Goal: Book appointment/travel/reservation

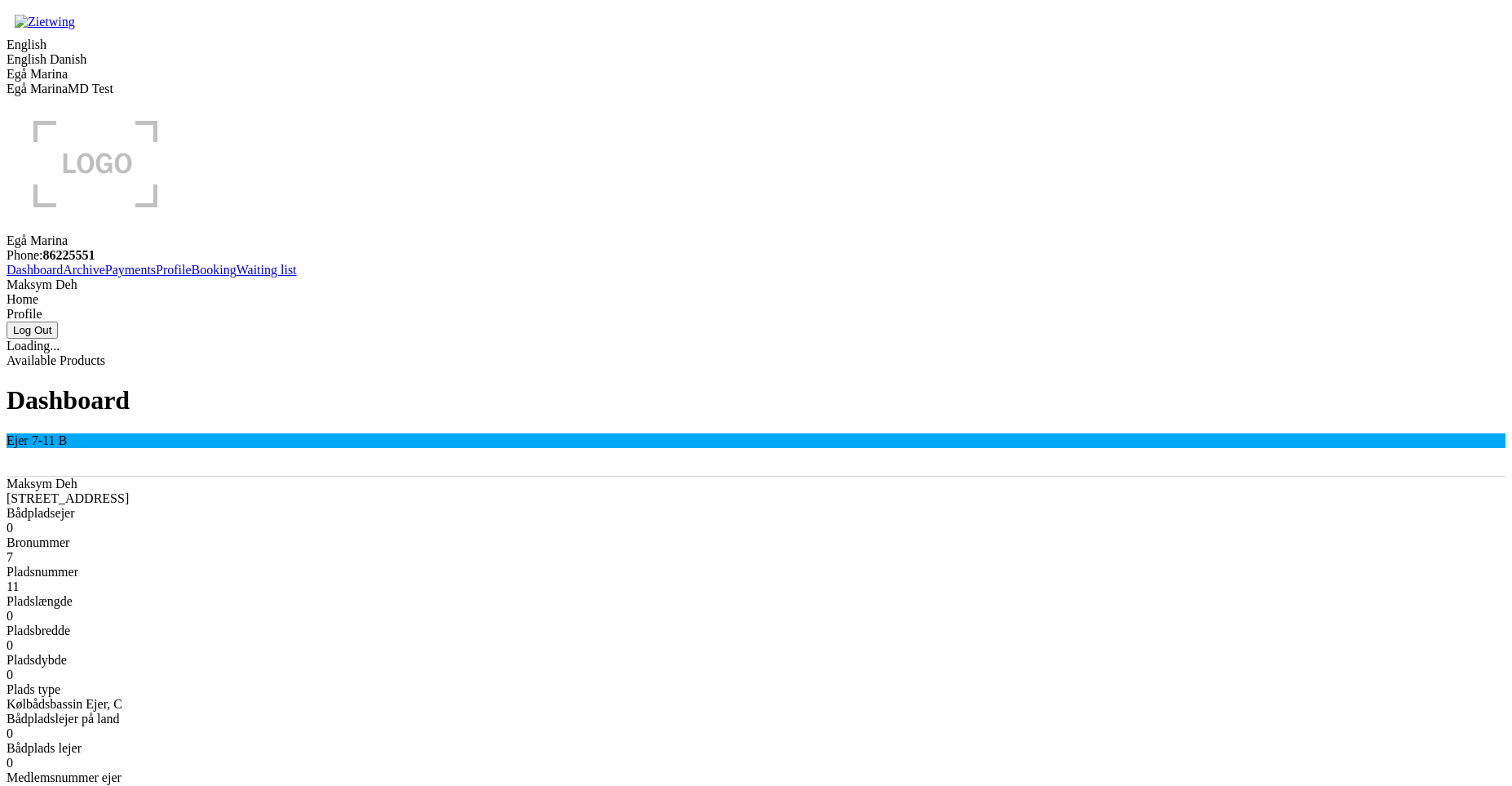
click at [192, 276] on link "Booking" at bounding box center [214, 269] width 45 height 14
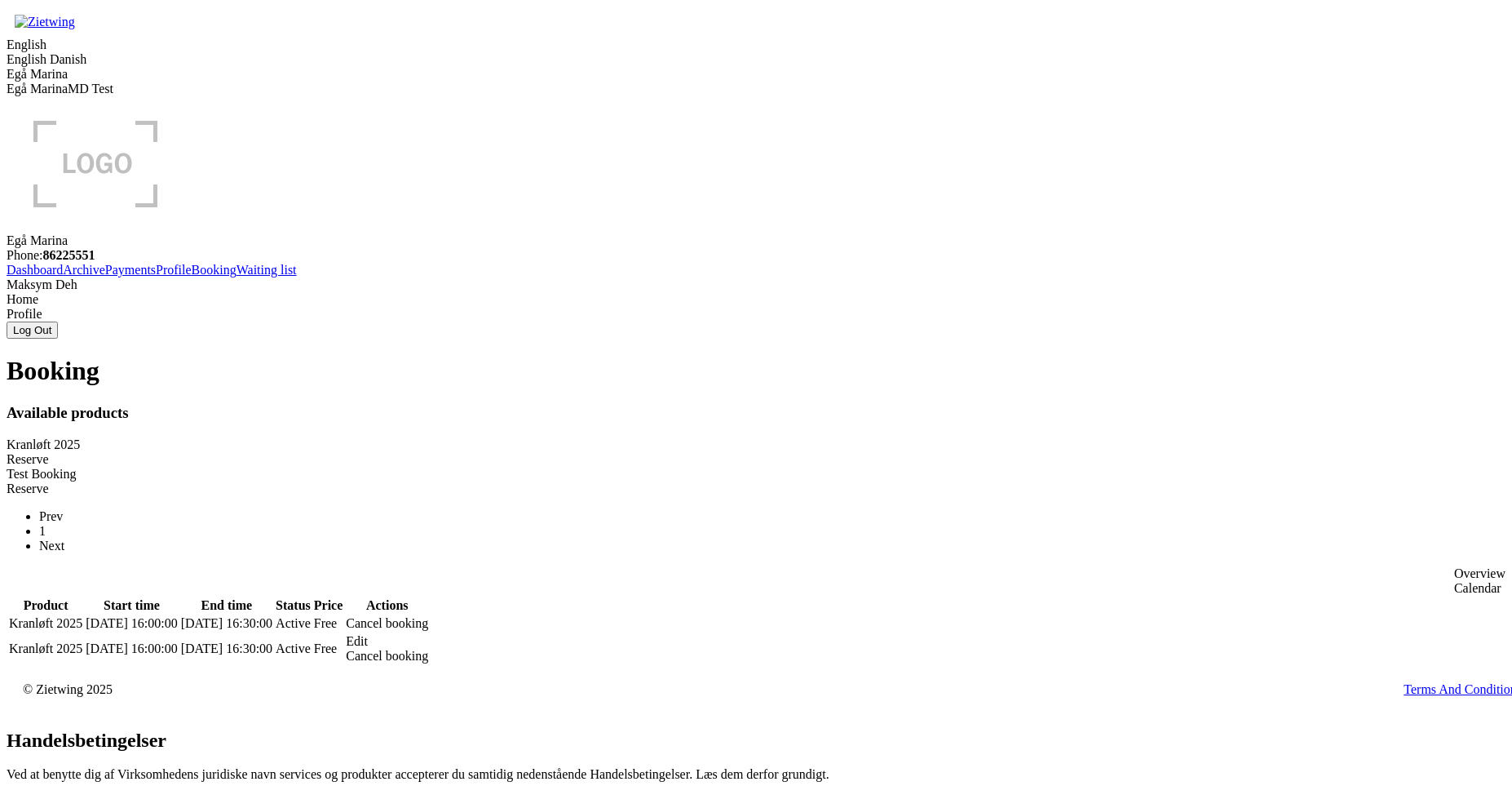
click at [589, 452] on div "Reserve" at bounding box center [756, 460] width 1499 height 15
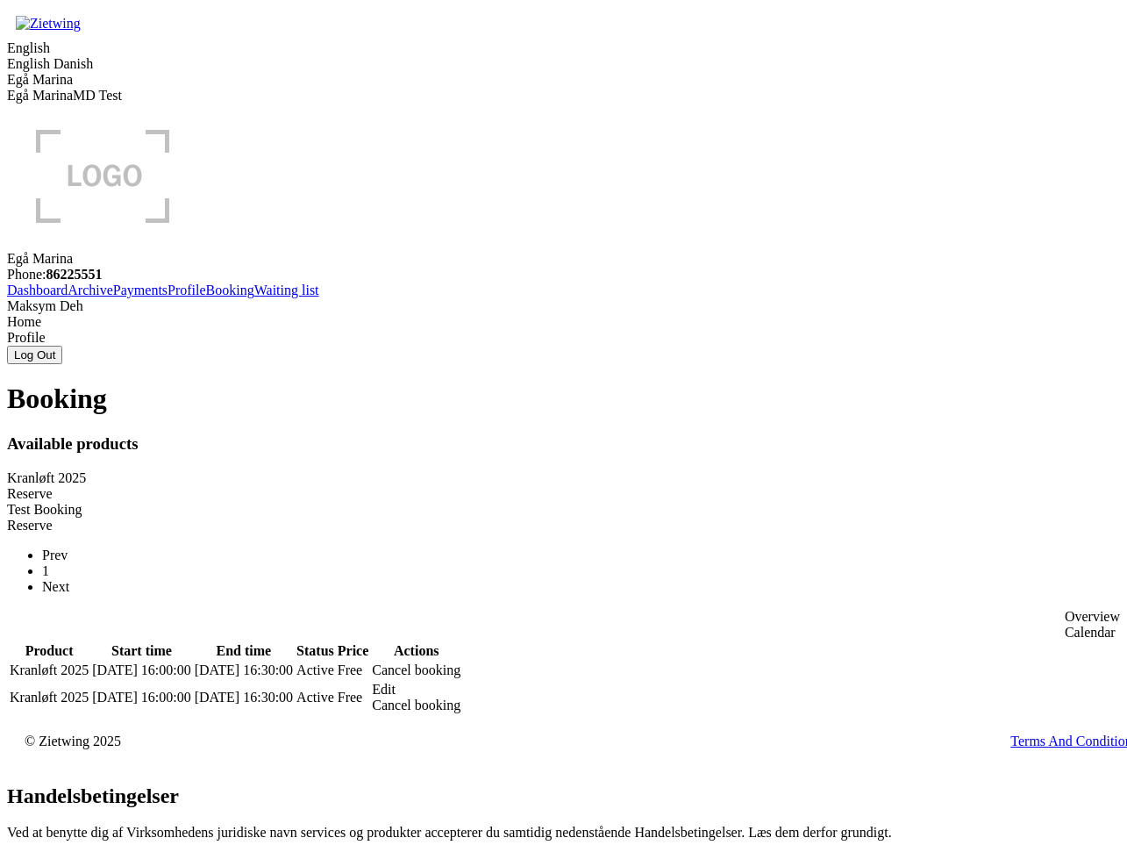
click at [479, 486] on div "Reserve" at bounding box center [563, 494] width 1113 height 16
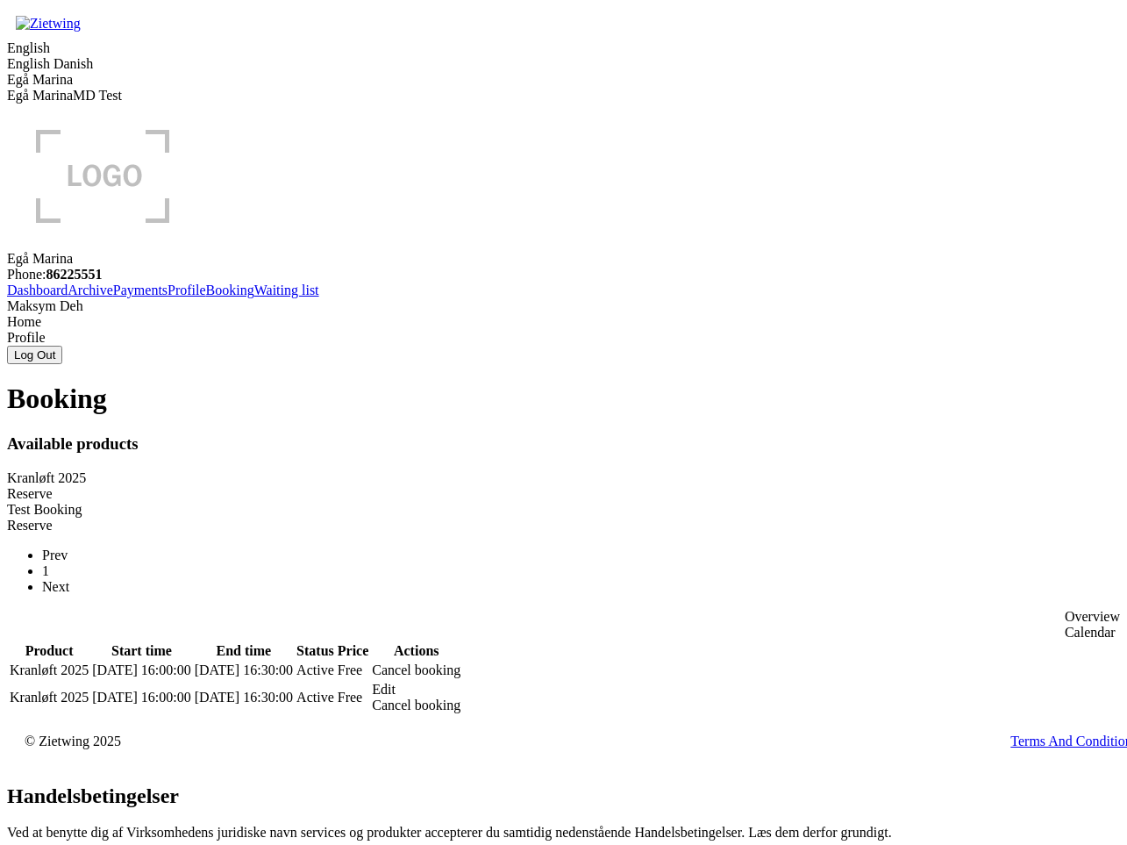
click at [483, 518] on div "Reserve" at bounding box center [563, 526] width 1113 height 16
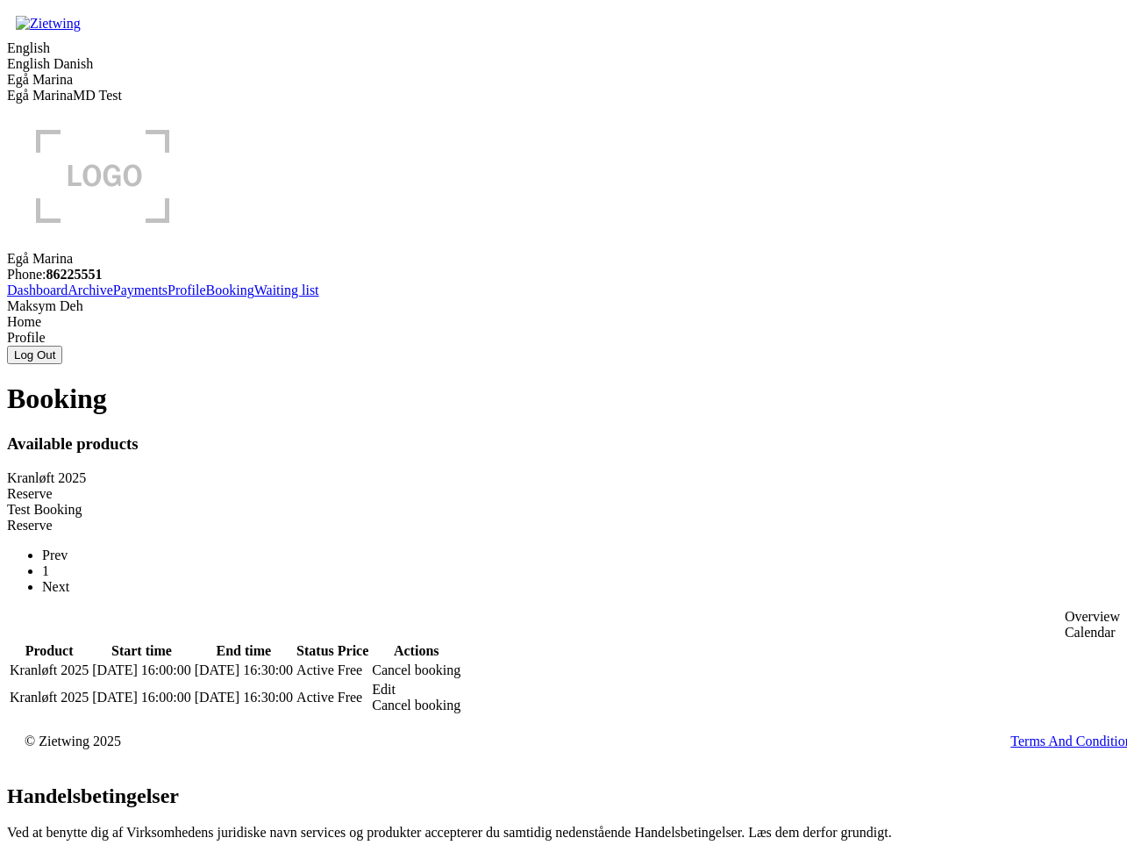
click at [479, 486] on div "Reserve" at bounding box center [563, 494] width 1113 height 16
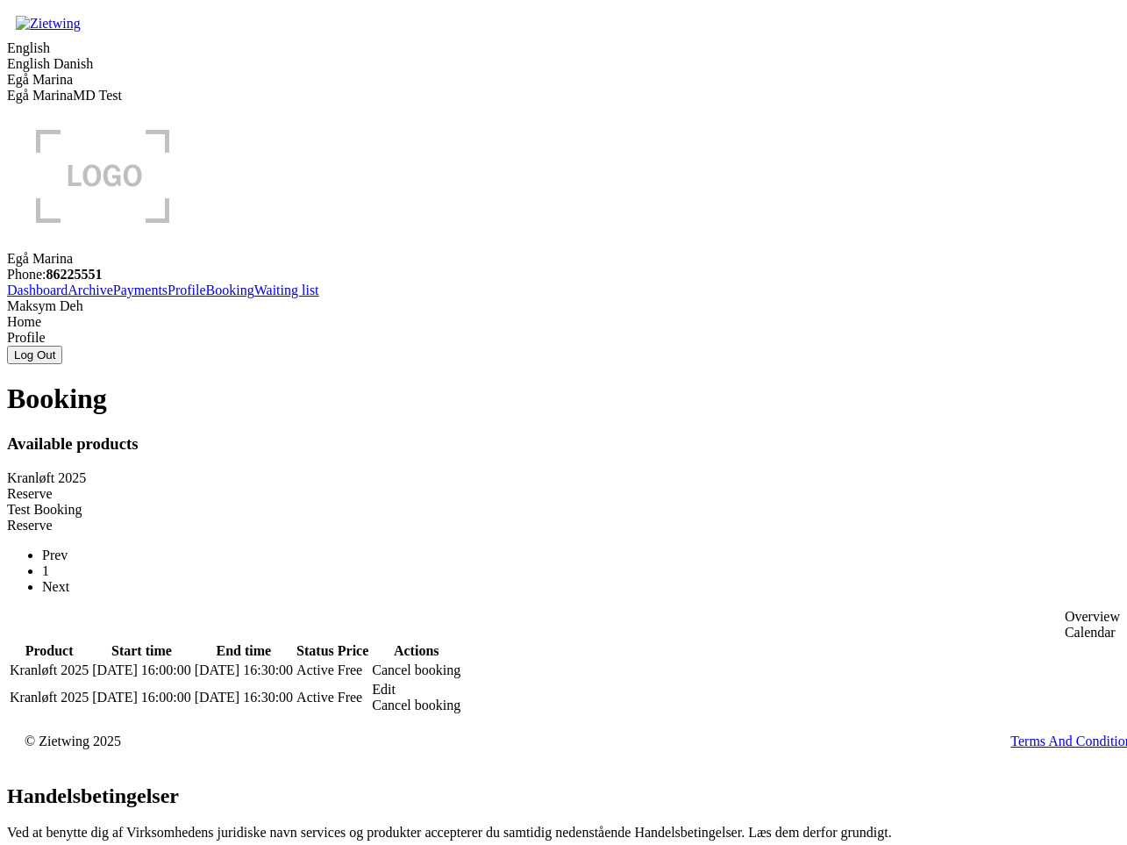
click at [450, 518] on div "Reserve" at bounding box center [563, 526] width 1113 height 16
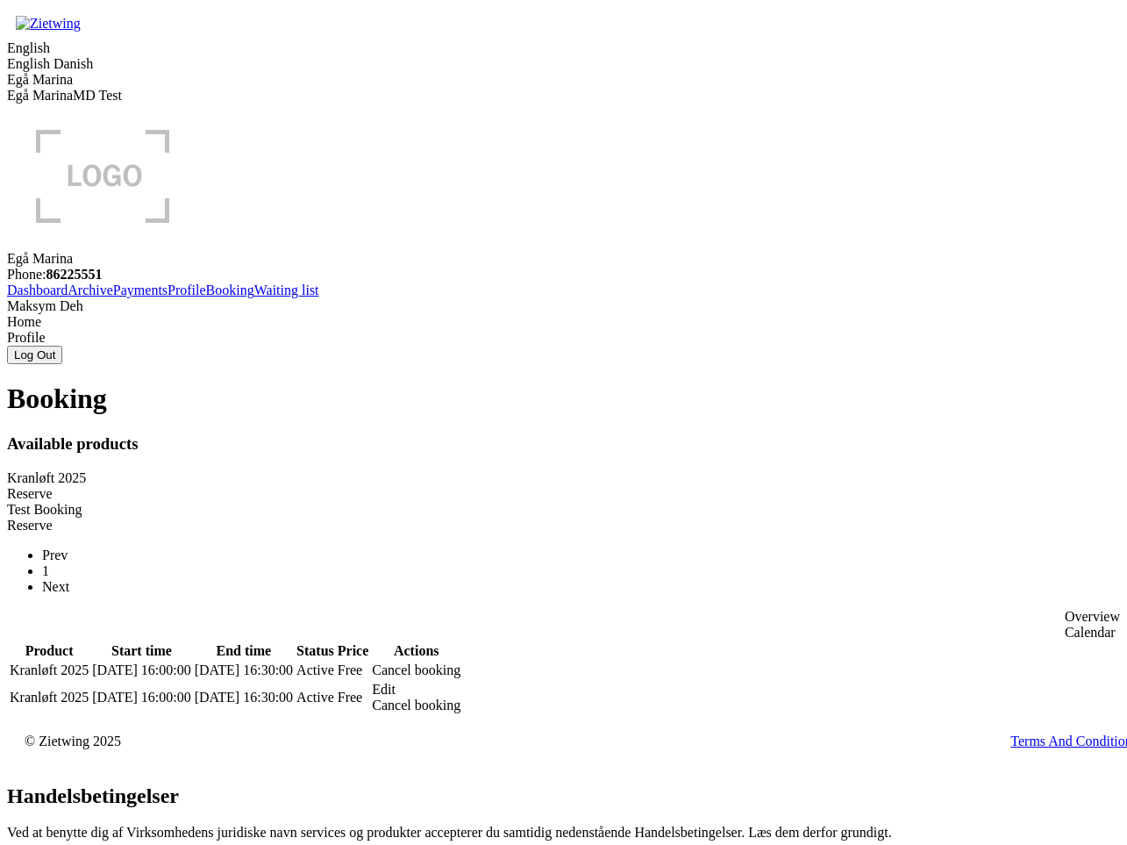
click at [498, 486] on div "Reserve" at bounding box center [563, 494] width 1113 height 16
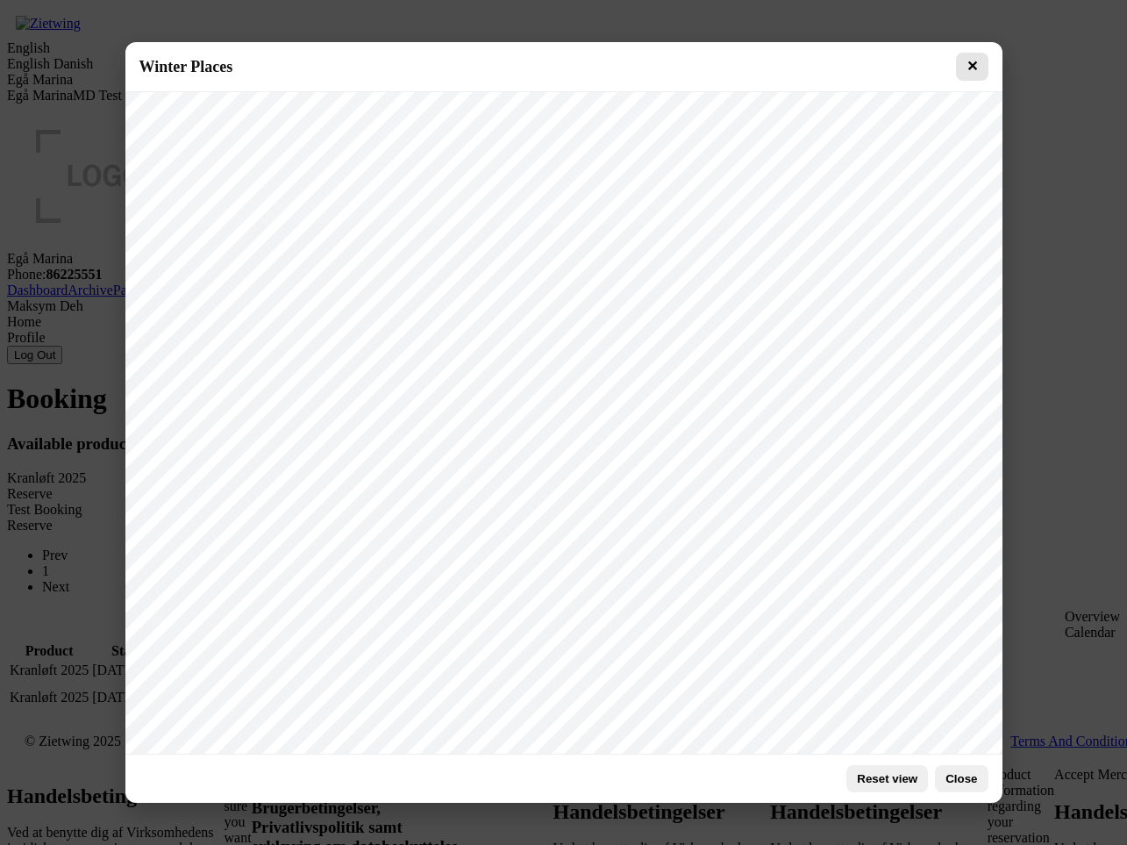
click at [970, 57] on button "✕" at bounding box center [972, 67] width 32 height 28
